Goal: Information Seeking & Learning: Learn about a topic

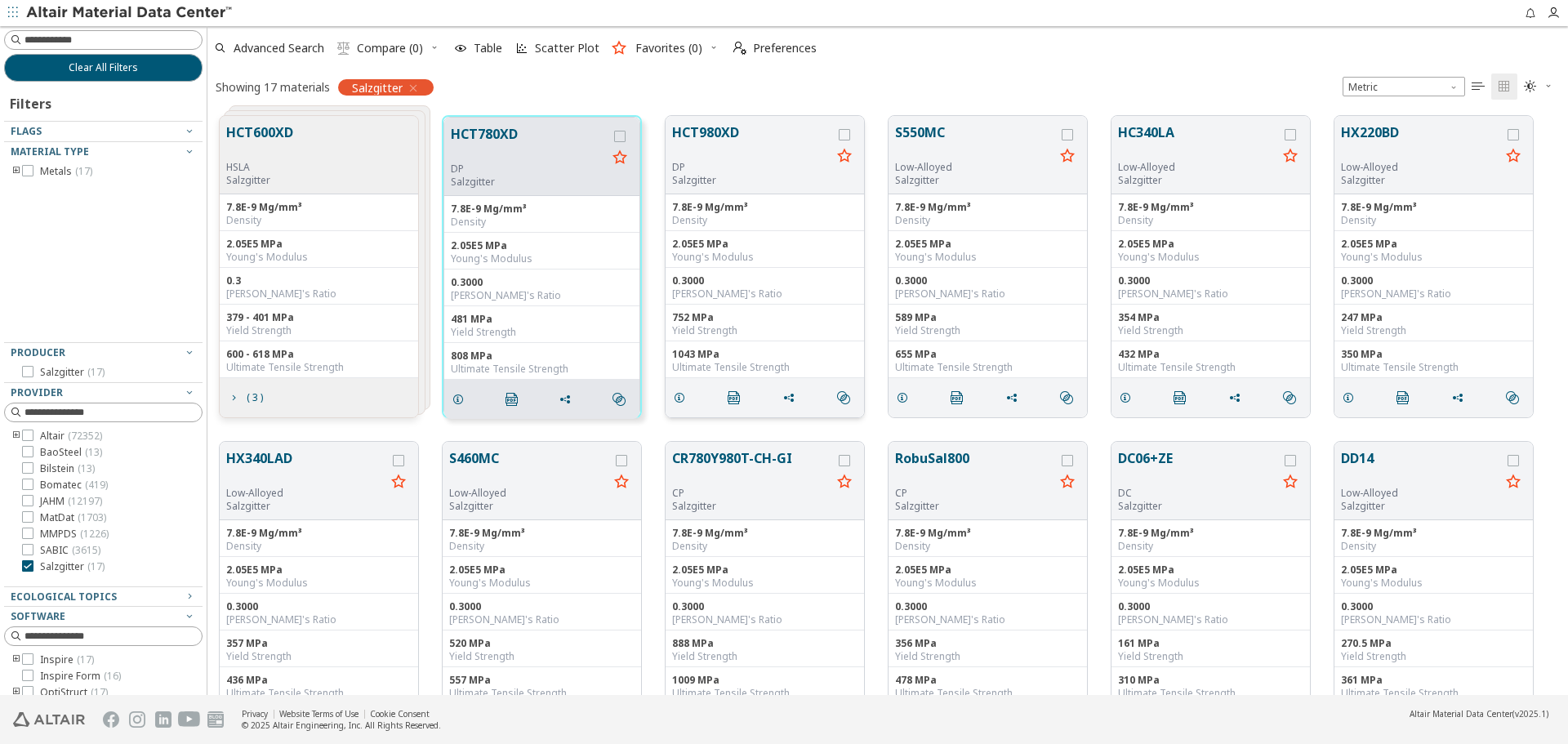
scroll to position [579, 1348]
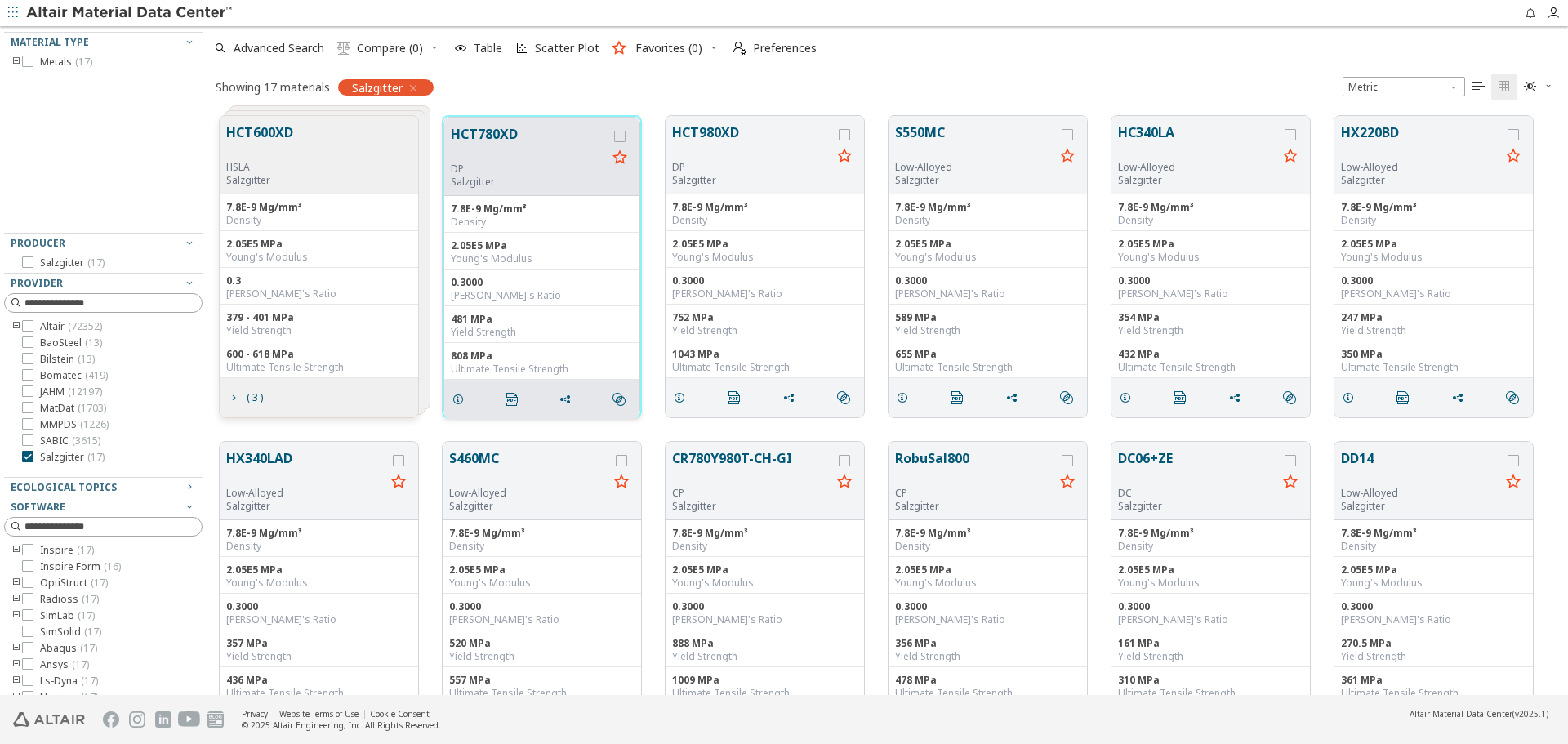
click at [490, 137] on button "HCT780XD" at bounding box center [528, 143] width 156 height 38
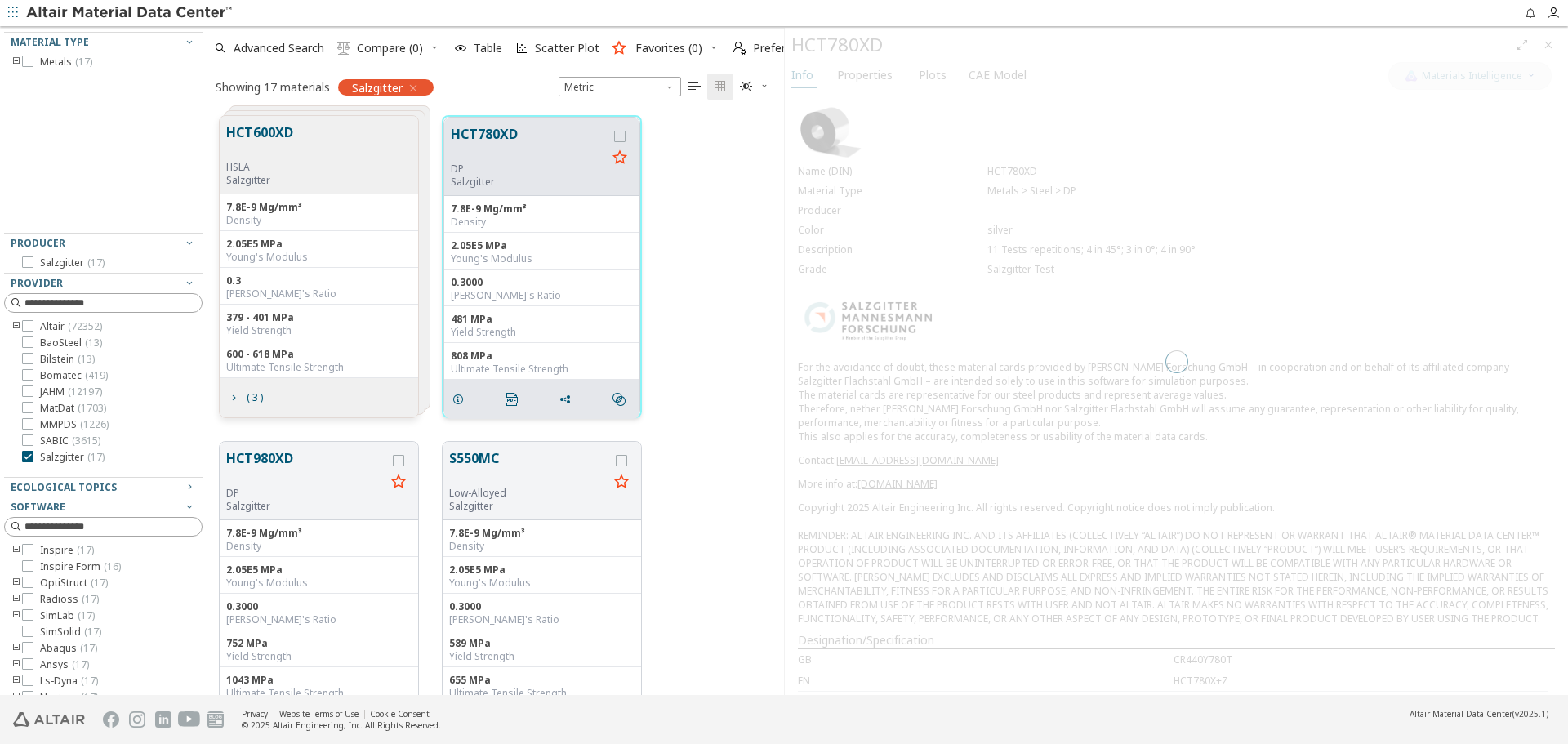
scroll to position [579, 564]
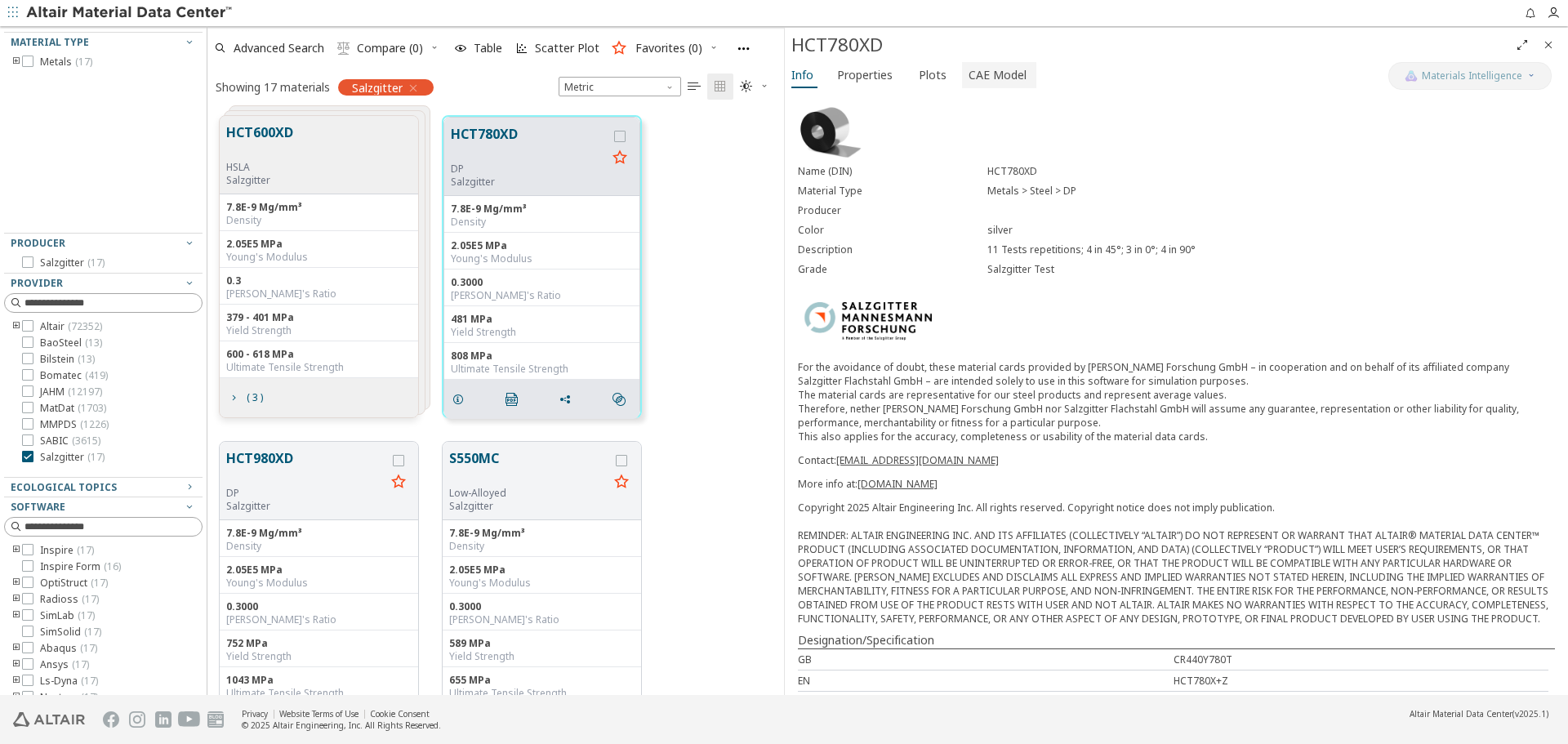
click at [982, 74] on span "CAE Model" at bounding box center [997, 75] width 58 height 26
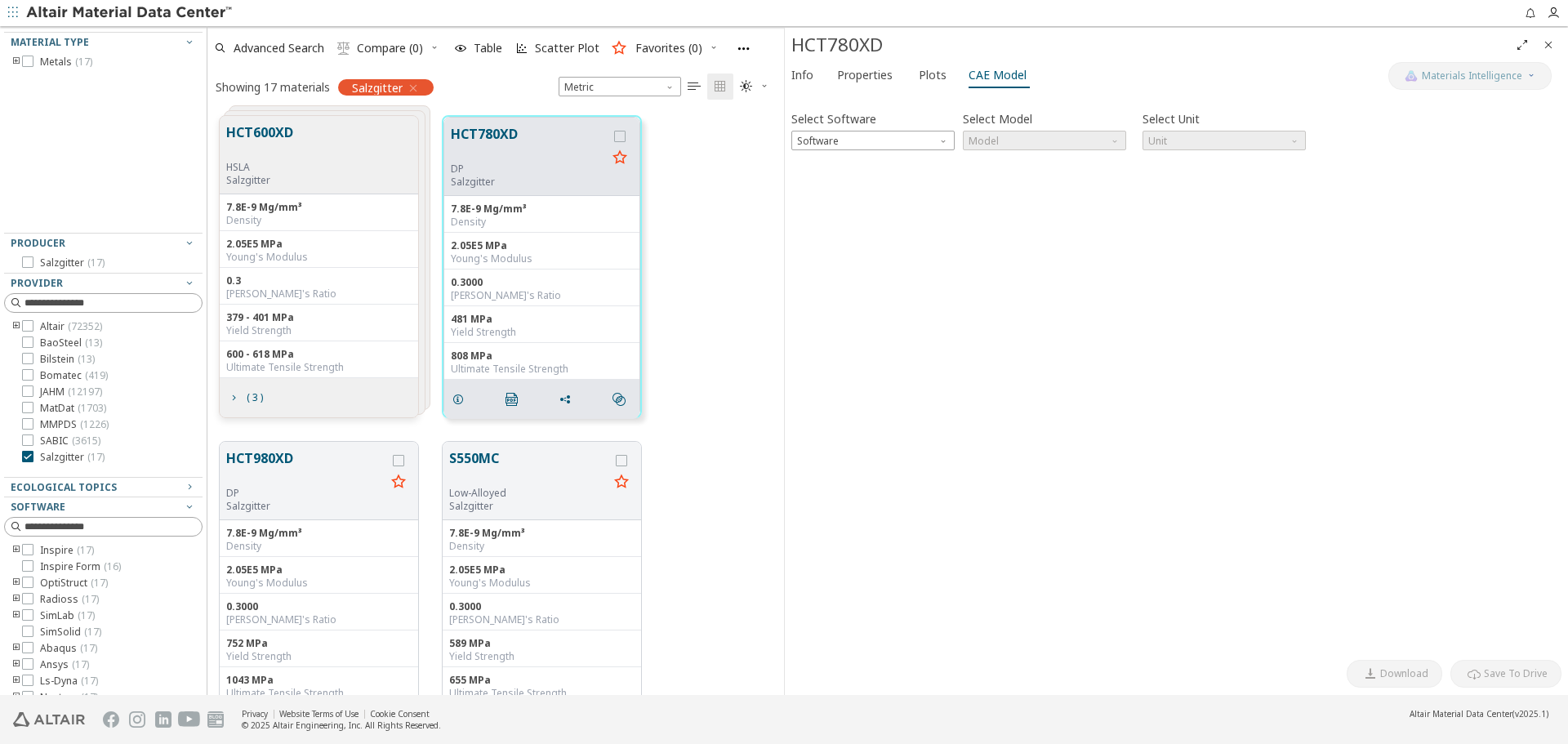
click at [1547, 44] on icon "Close" at bounding box center [1548, 44] width 13 height 13
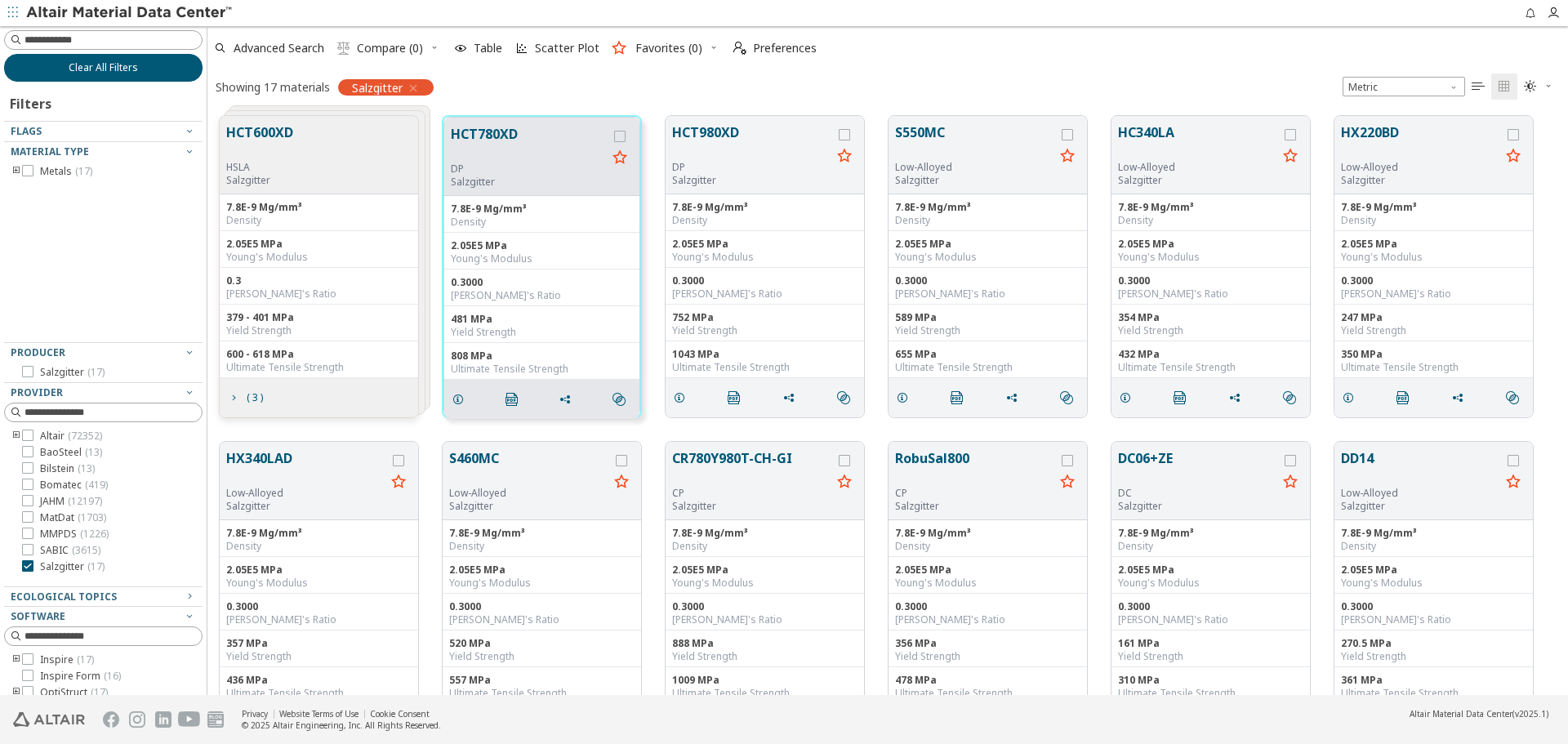
click at [136, 72] on button "Clear All Filters" at bounding box center [103, 68] width 198 height 28
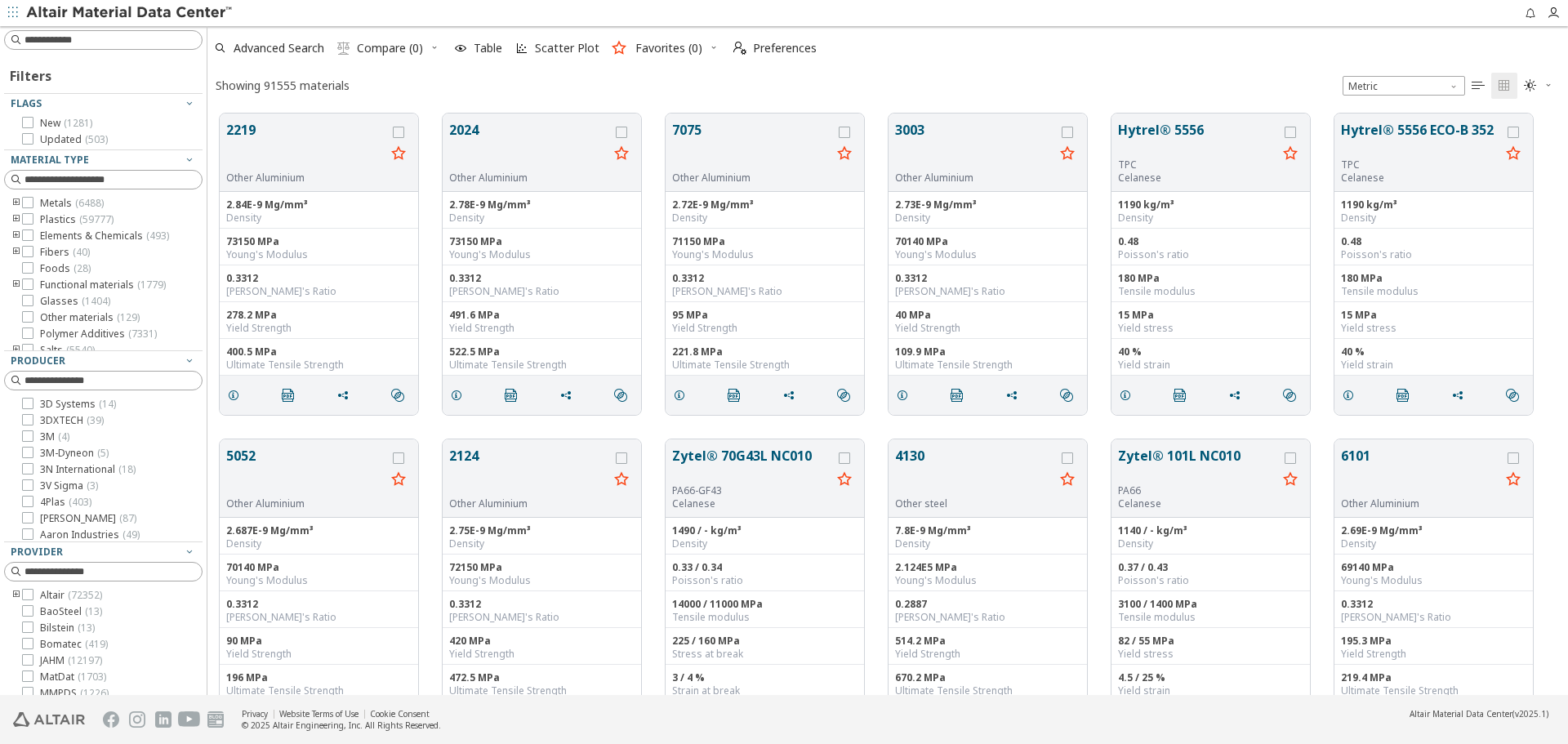
scroll to position [581, 1348]
click at [17, 591] on icon "toogle group" at bounding box center [16, 595] width 11 height 13
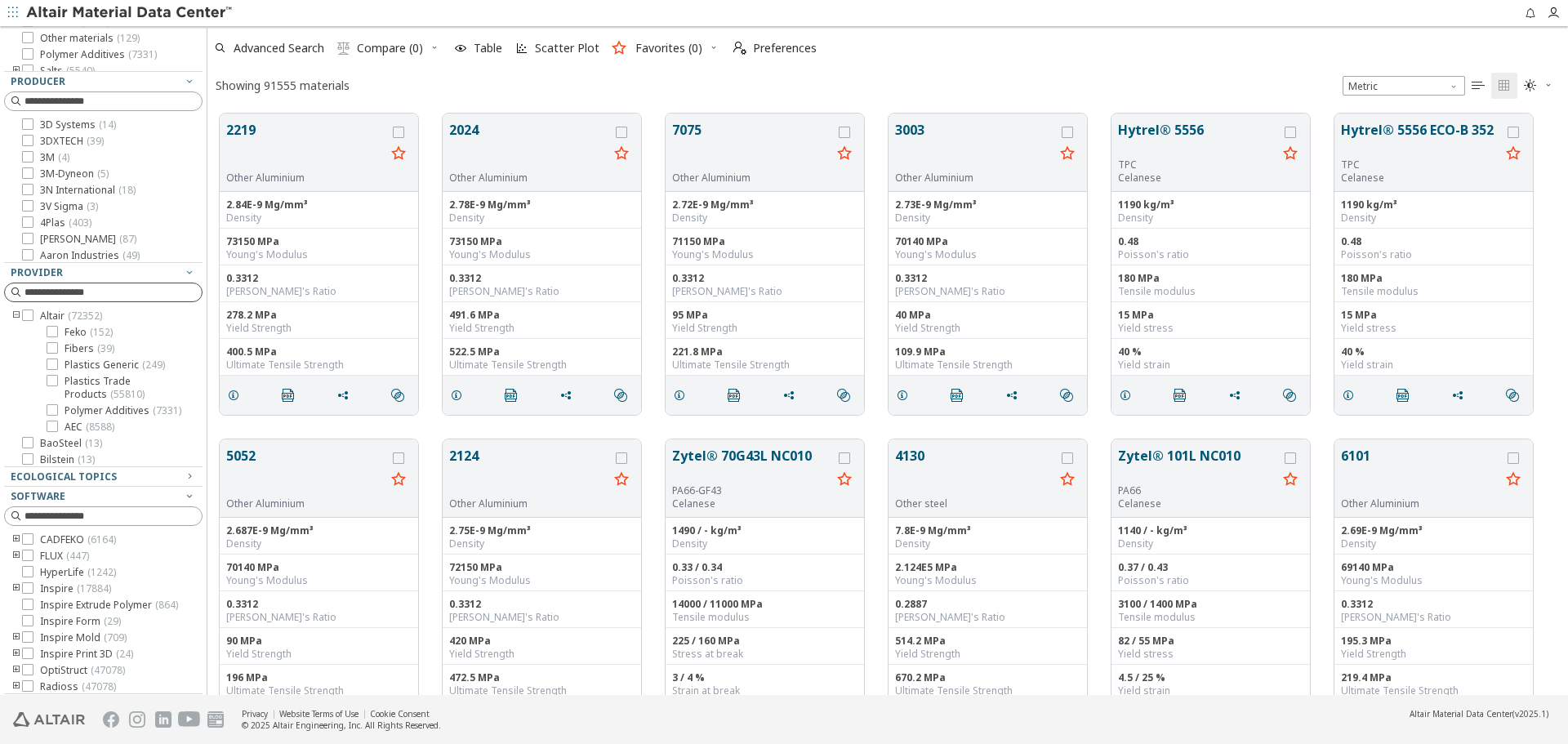
scroll to position [282, 0]
click at [112, 519] on input at bounding box center [113, 513] width 177 height 17
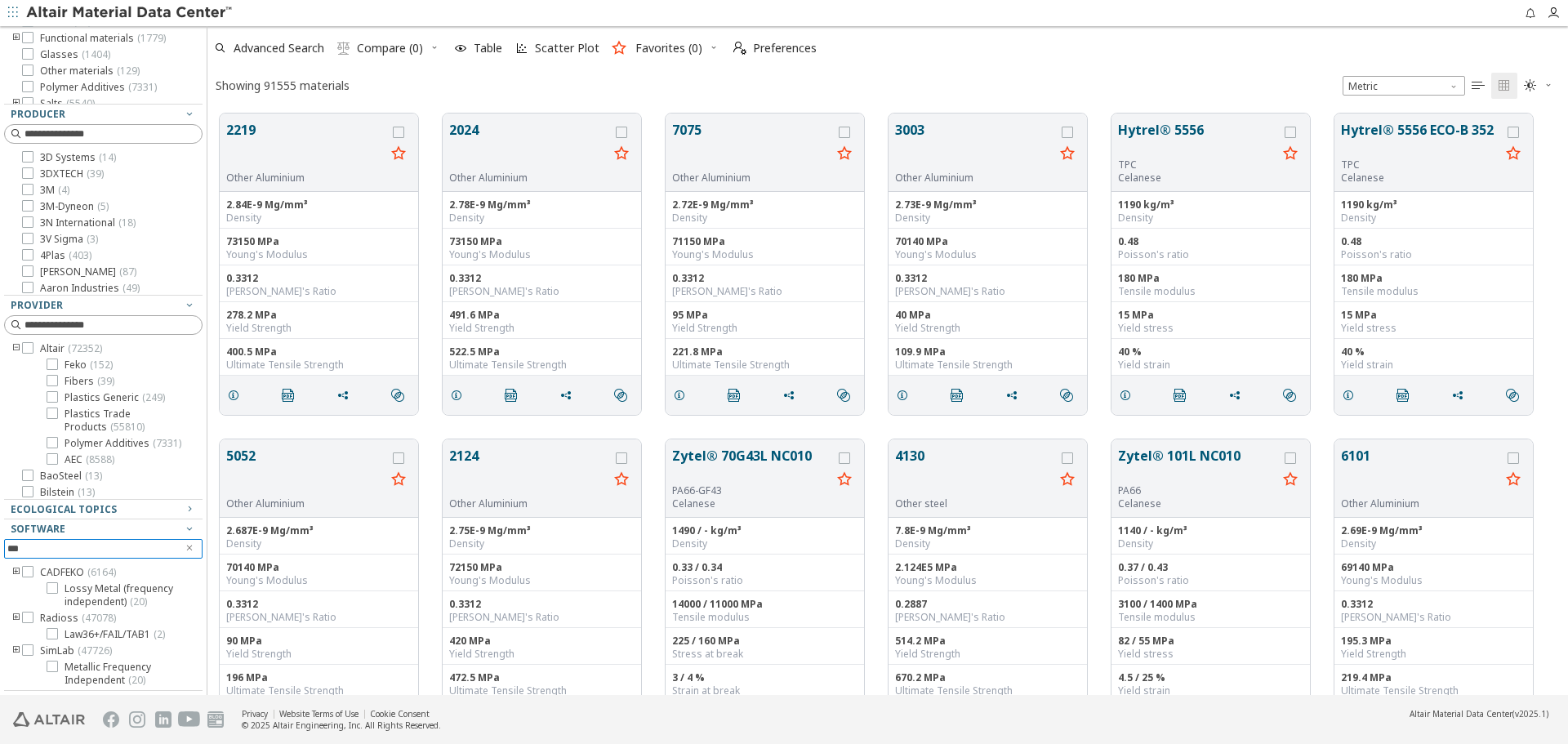
scroll to position [156, 0]
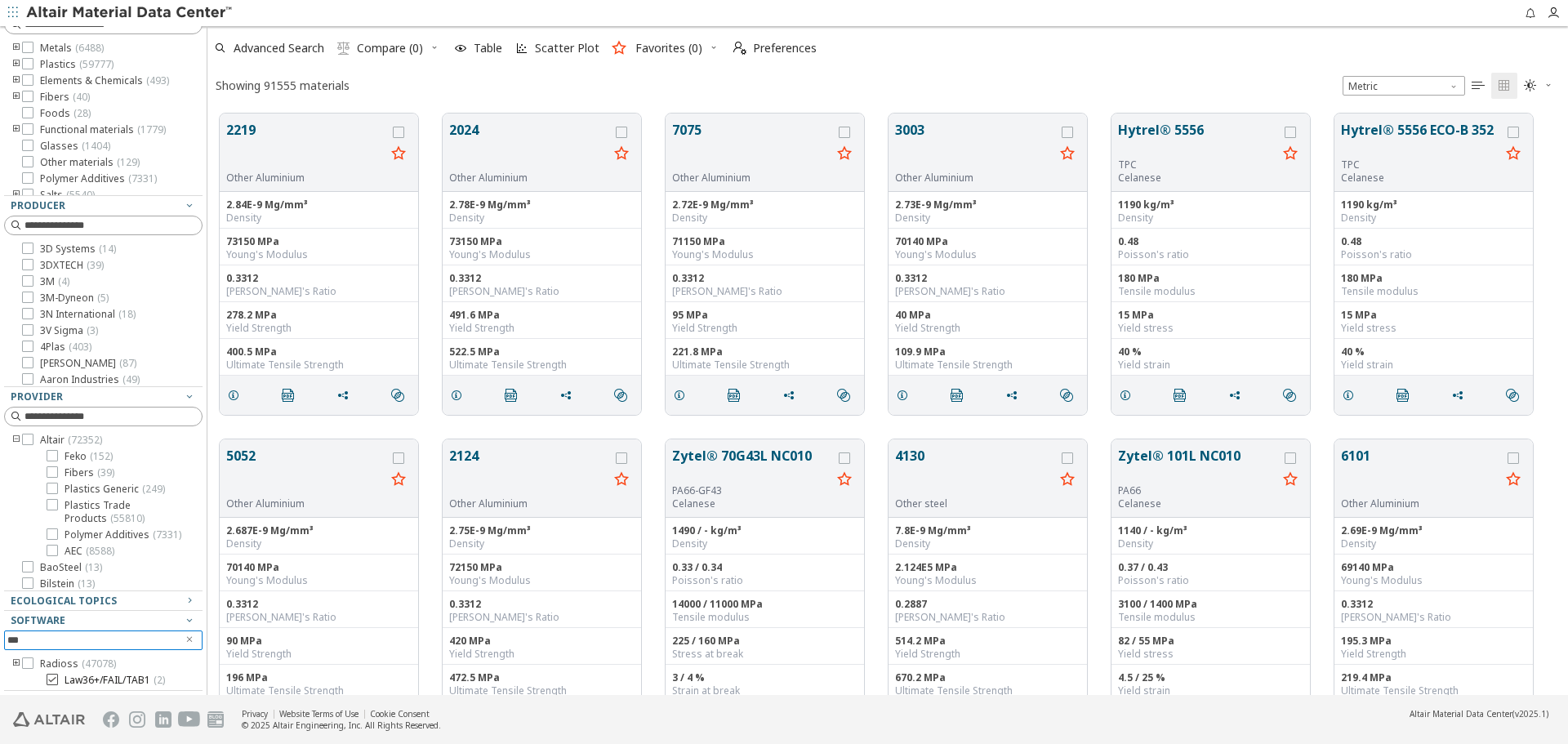
type input "***"
click at [134, 681] on span "Law36+/FAIL/TAB1 ( 2 )" at bounding box center [115, 680] width 101 height 13
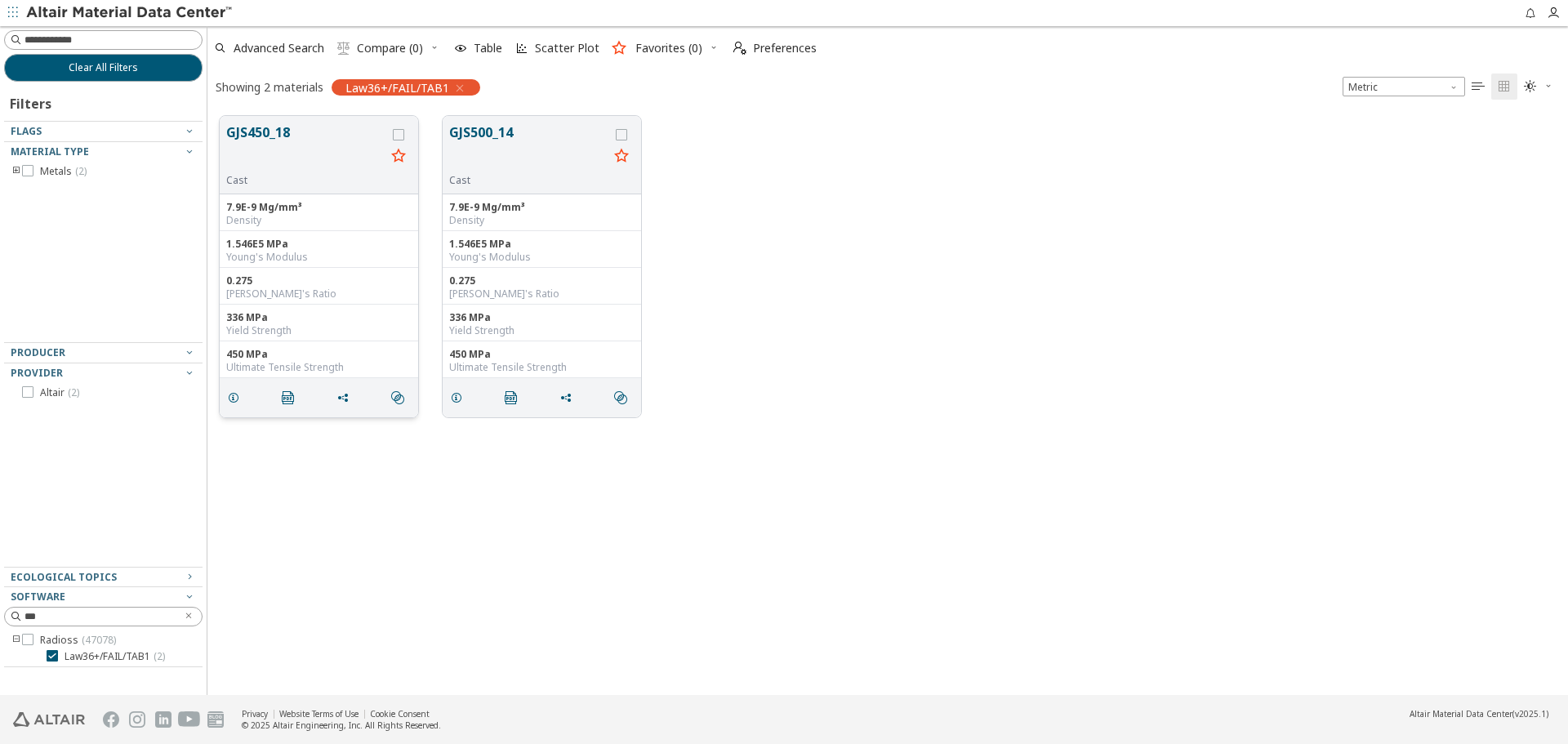
click at [264, 132] on button "GJS450_18" at bounding box center [305, 148] width 159 height 51
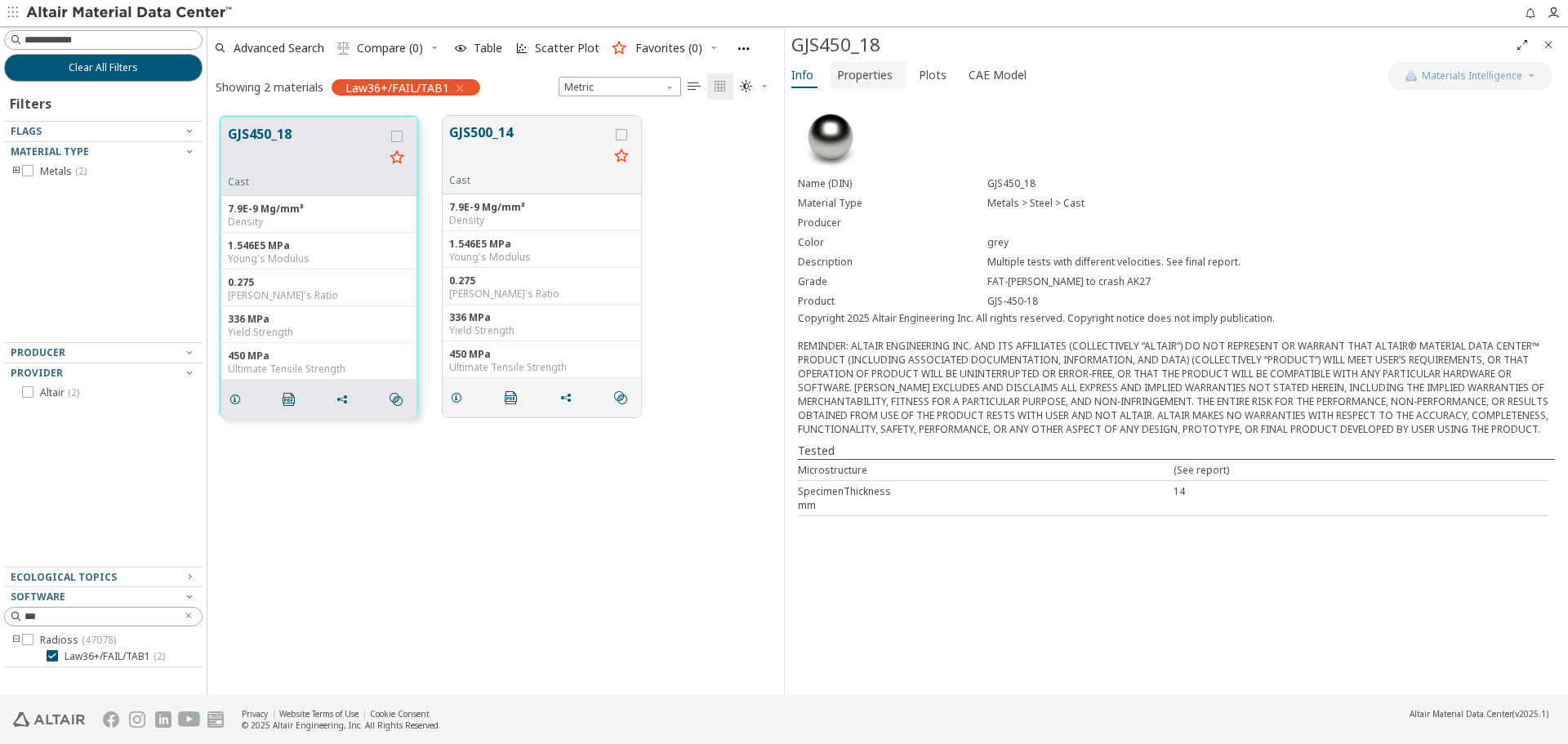
click at [871, 71] on span "Properties" at bounding box center [865, 75] width 56 height 26
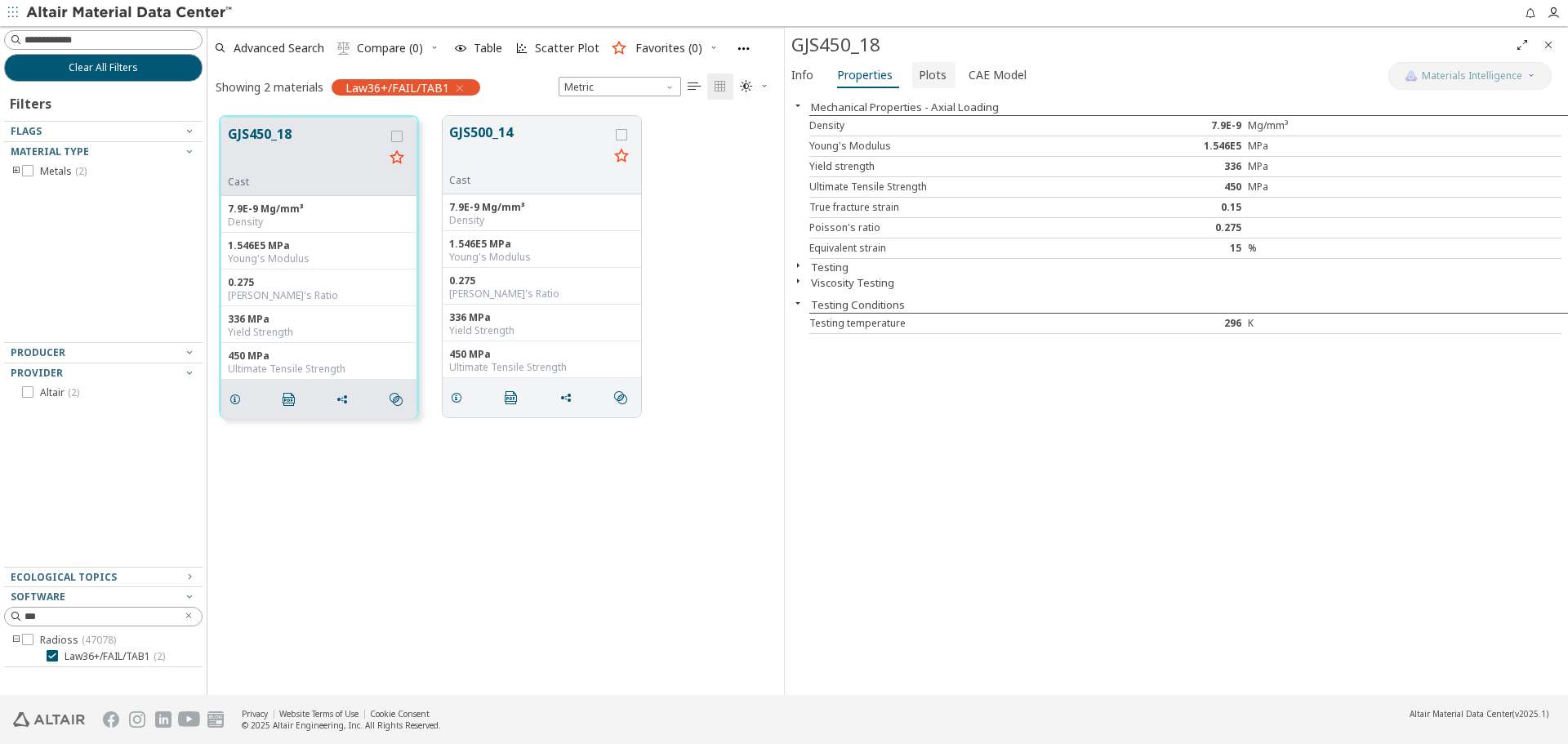
click at [920, 79] on span "Plots" at bounding box center [933, 75] width 28 height 26
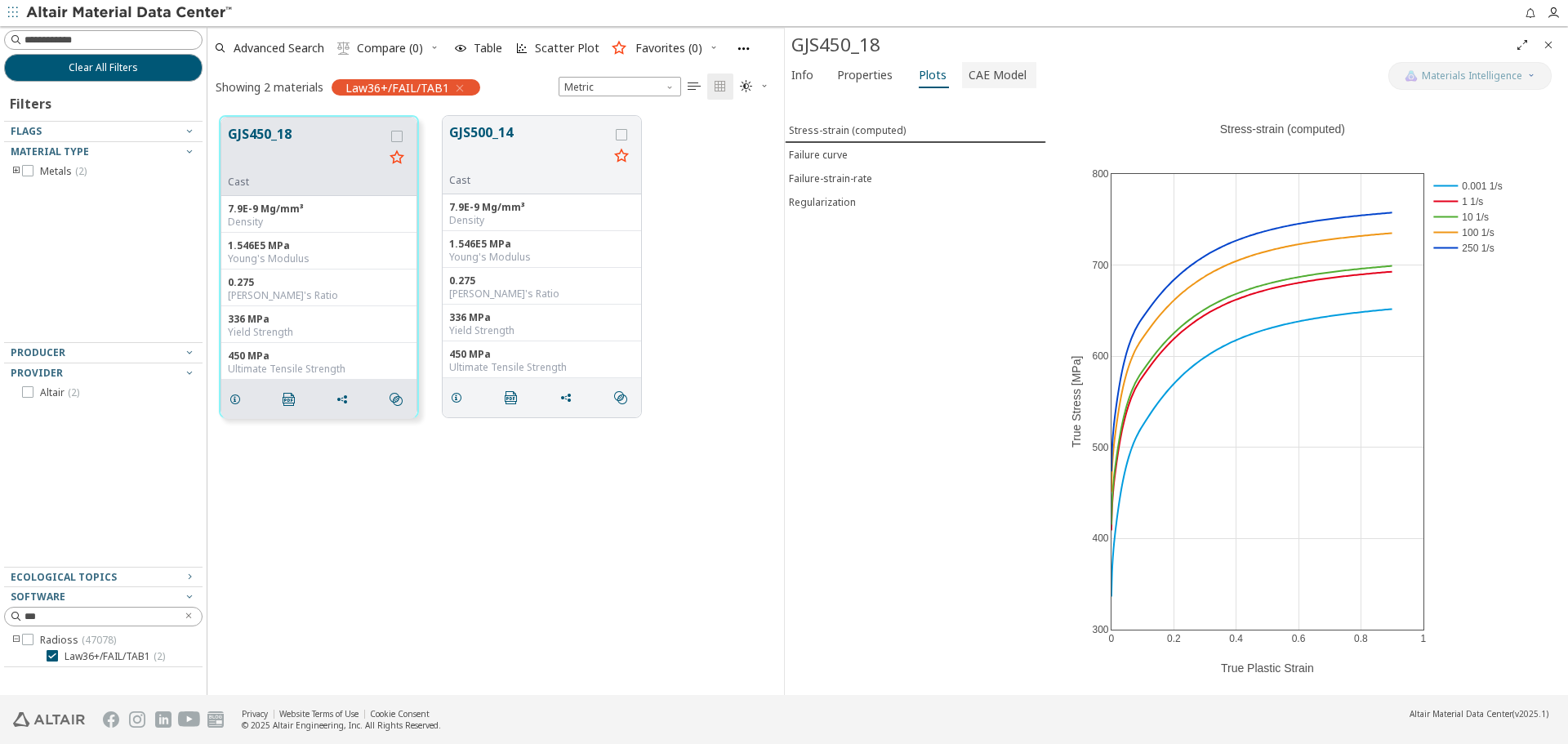
click at [987, 82] on span "CAE Model" at bounding box center [997, 75] width 58 height 26
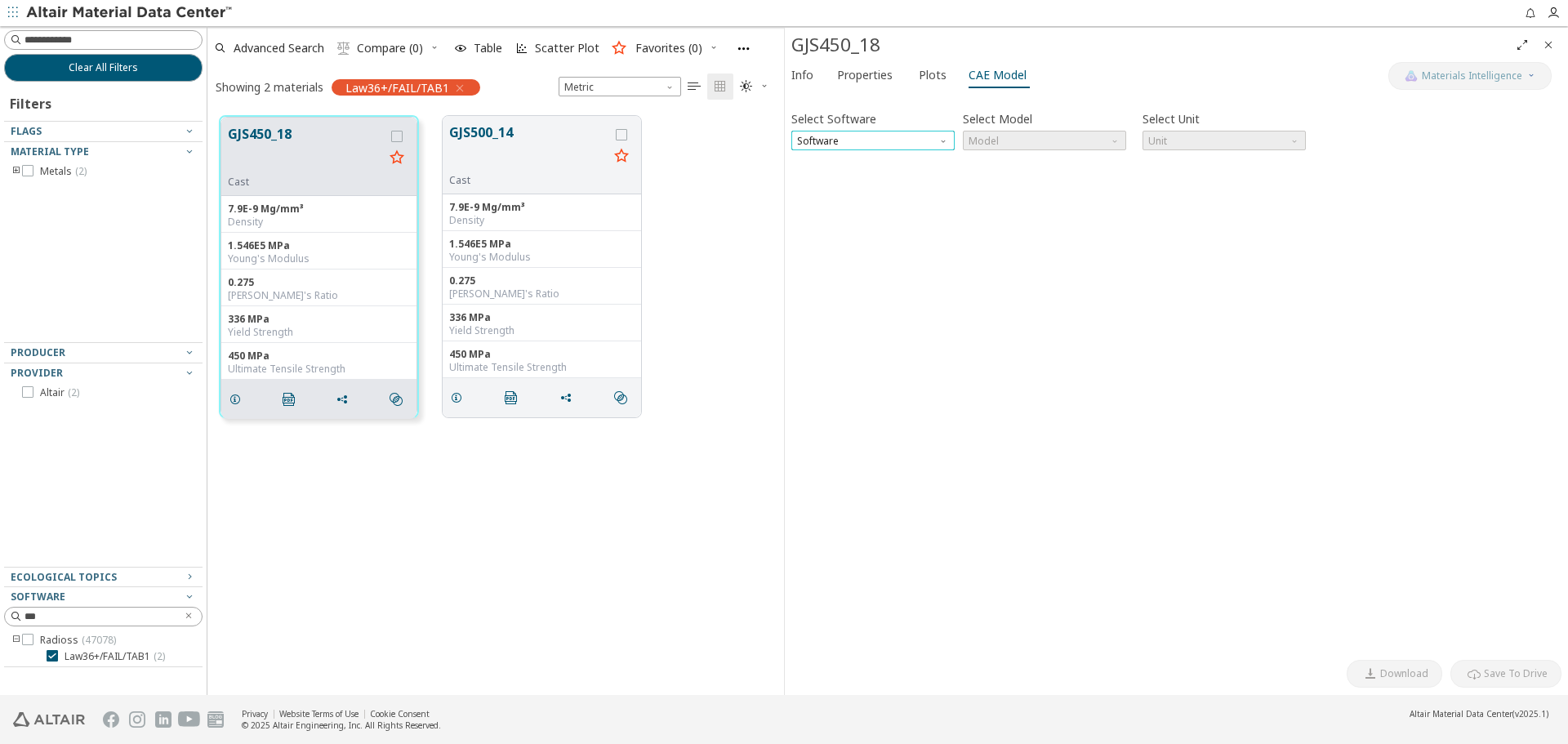
click at [912, 141] on span "Software" at bounding box center [873, 140] width 163 height 20
click at [891, 196] on span "Radioss" at bounding box center [873, 200] width 150 height 11
click at [985, 145] on span "Model" at bounding box center [1045, 140] width 163 height 20
click at [996, 185] on span "Law36" at bounding box center [985, 180] width 30 height 13
click at [811, 170] on span "button" at bounding box center [804, 173] width 20 height 13
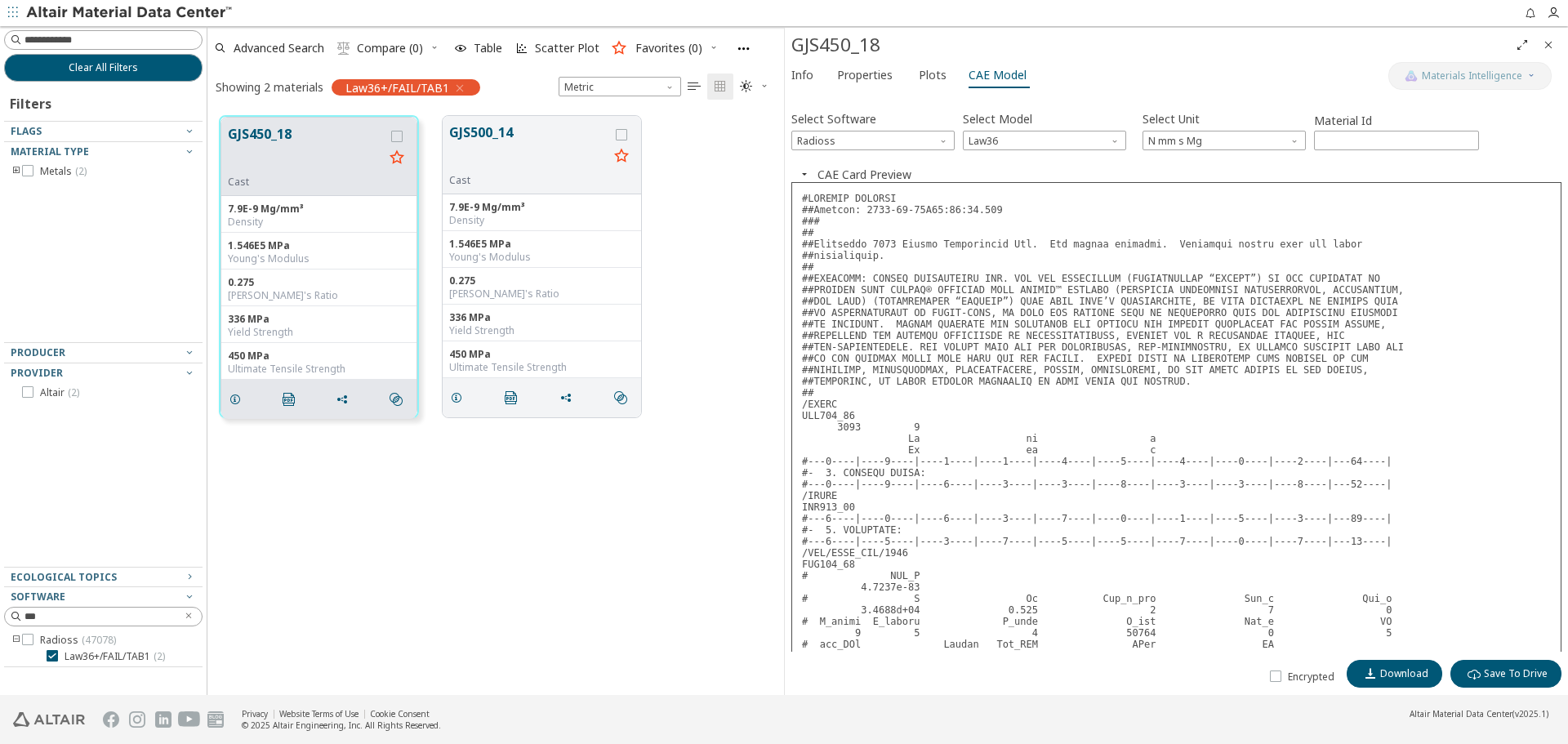
click at [817, 171] on button "CAE Card Preview" at bounding box center [864, 175] width 94 height 16
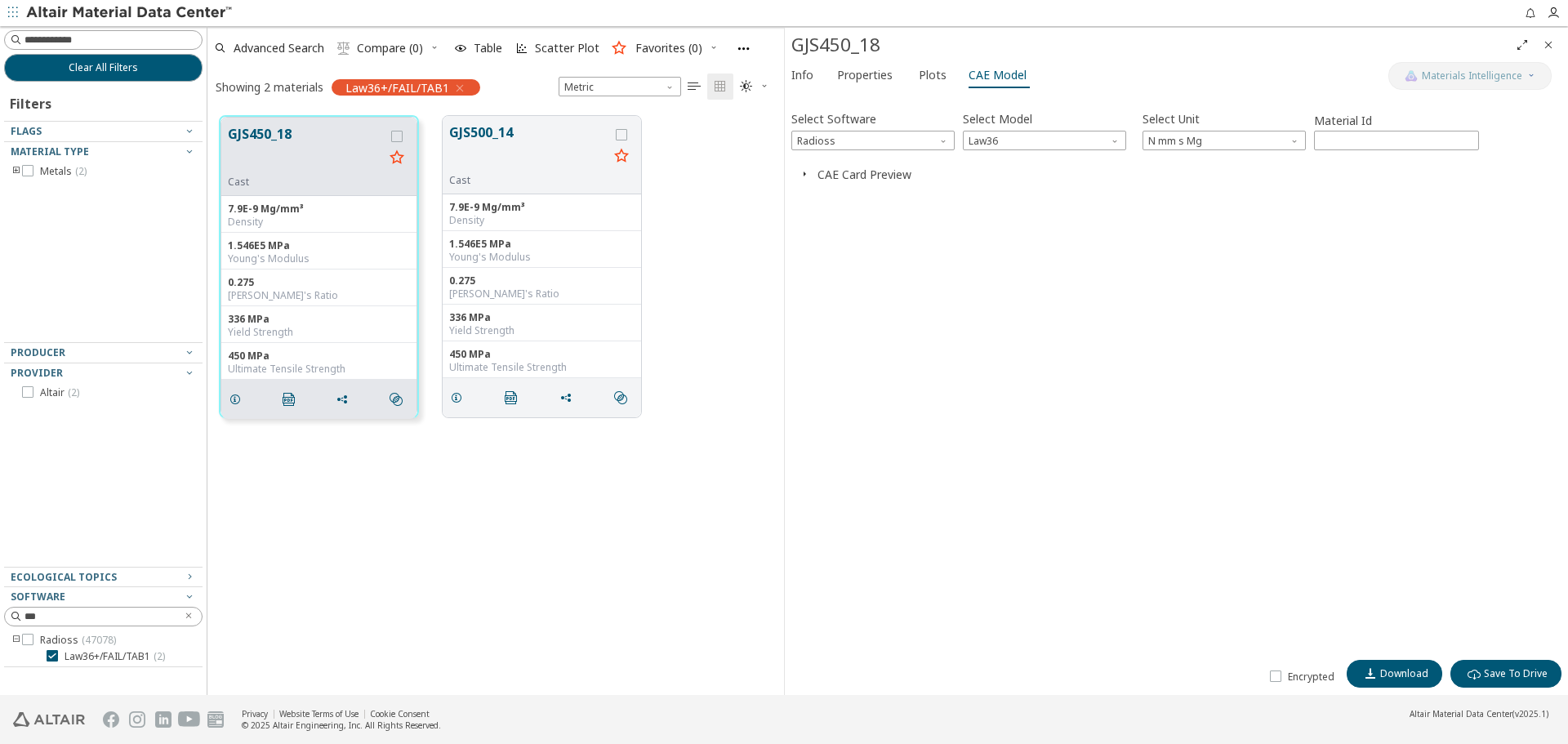
click at [903, 181] on button "CAE Card Preview" at bounding box center [864, 175] width 94 height 16
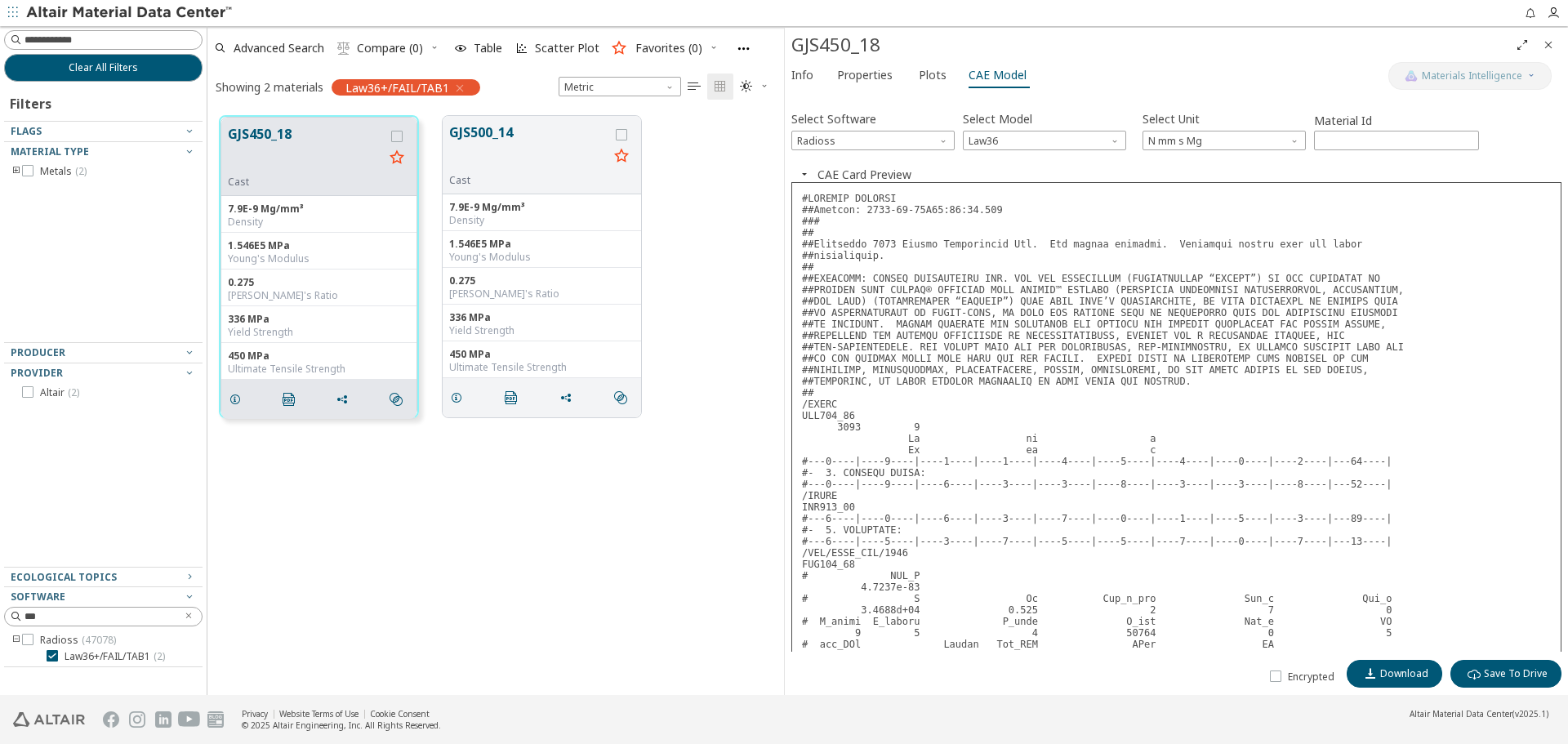
click at [903, 181] on button "CAE Card Preview" at bounding box center [864, 175] width 94 height 16
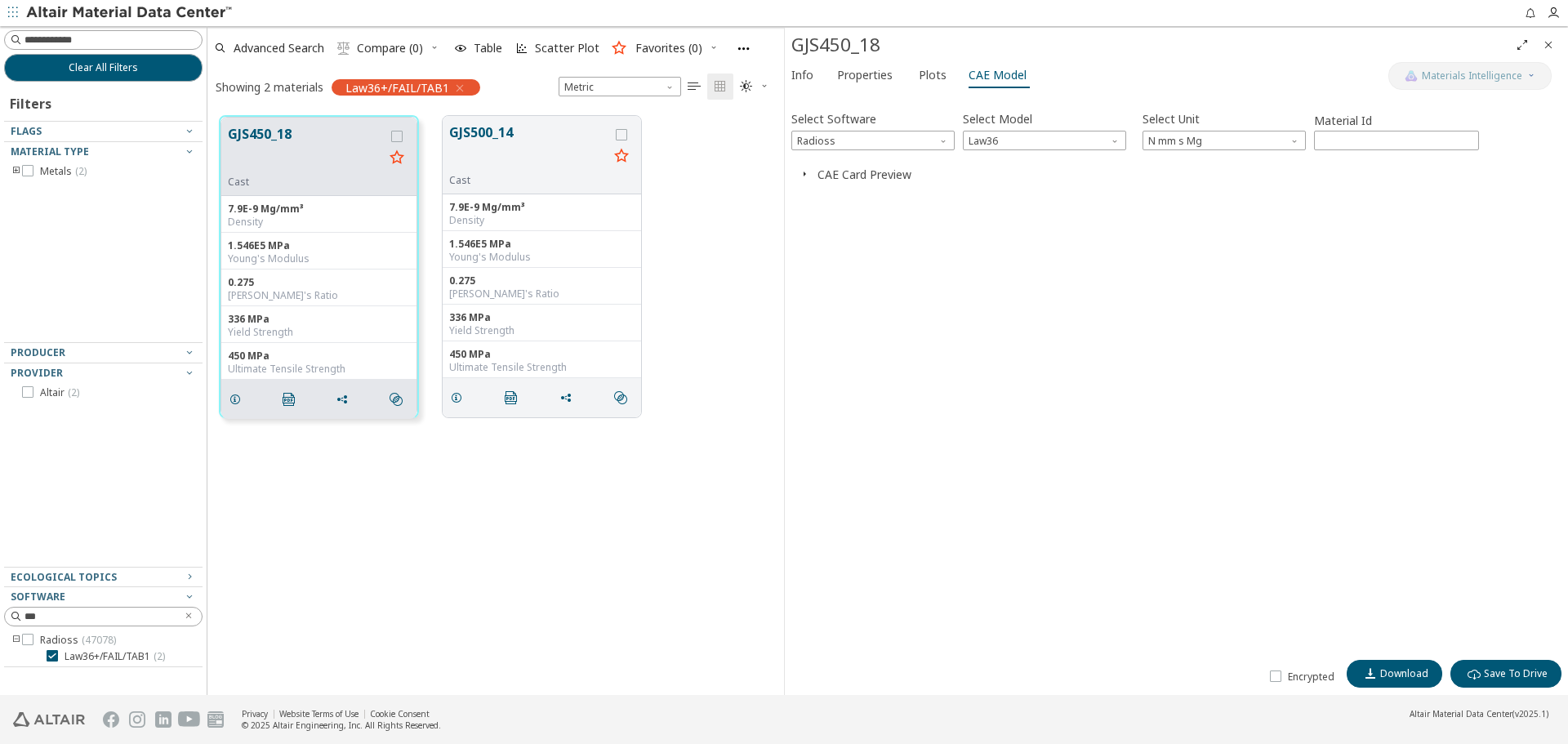
click at [1551, 42] on icon "Close" at bounding box center [1548, 44] width 13 height 13
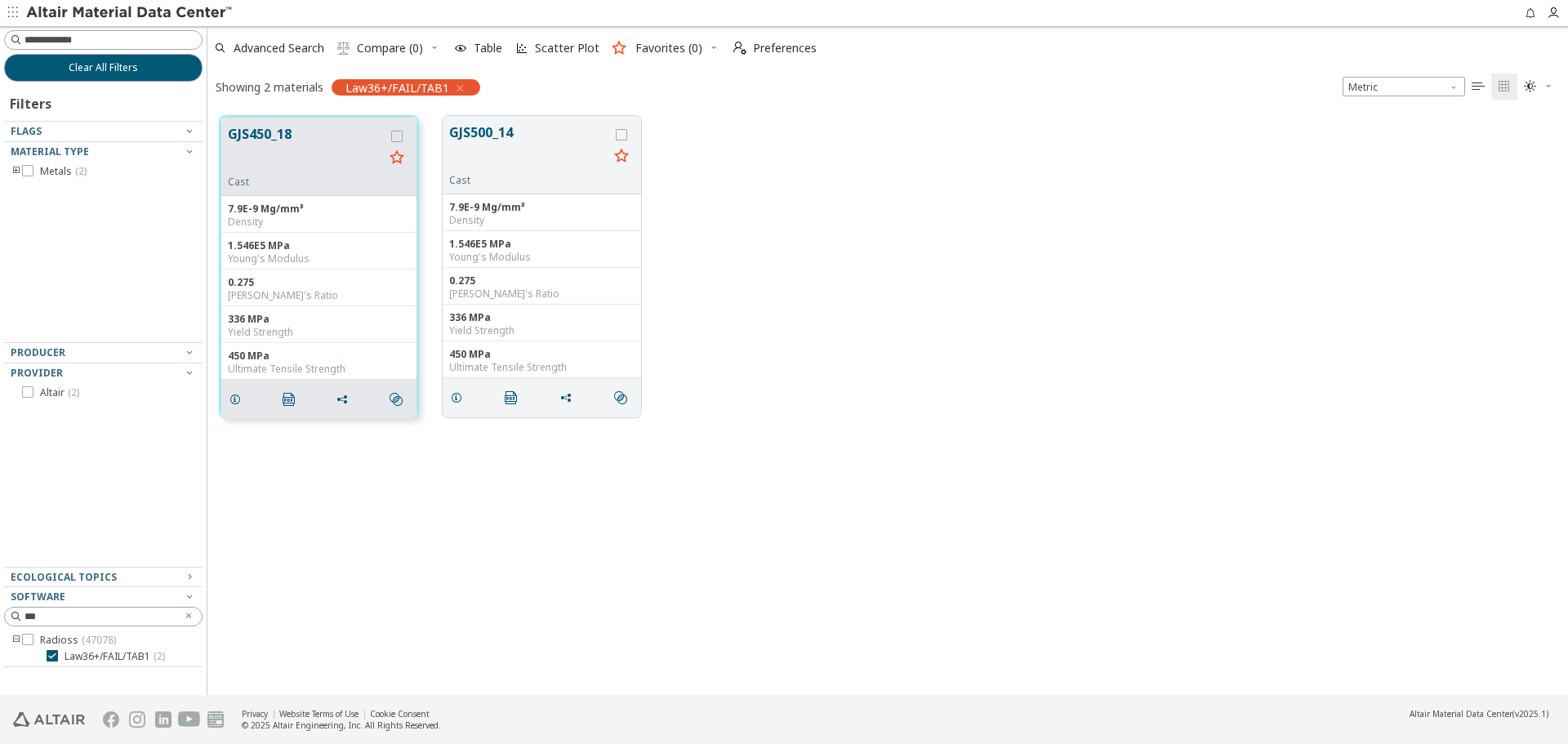
click at [1080, 373] on div "GJS450_18 Cast 7.9E-9 Mg/mm³ Density 1.546E5 MPa Young's Modulus 0.275 Poisson'…" at bounding box center [887, 266] width 1360 height 326
